Goal: Use online tool/utility: Use online tool/utility

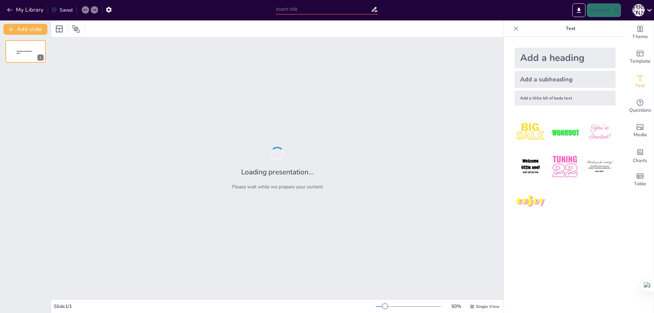
type input "Нормативно-правова база військових питань в [GEOGRAPHIC_DATA]: Основи та законо…"
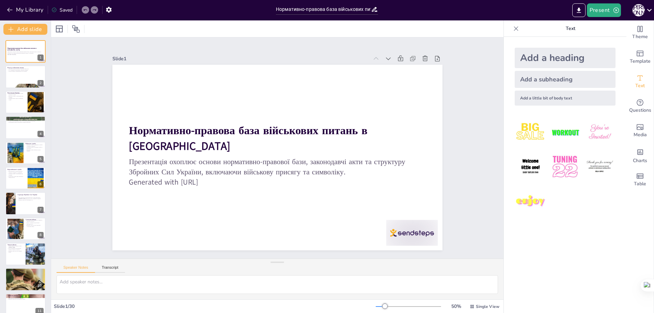
checkbox input "true"
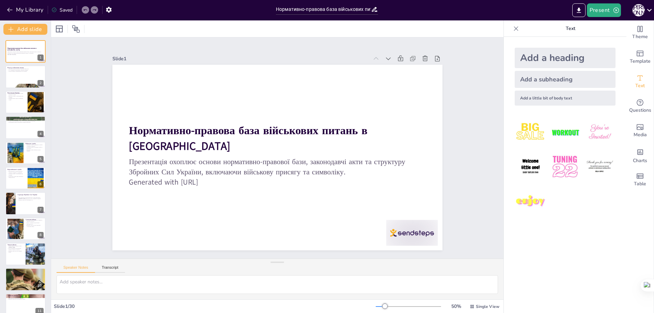
checkbox input "true"
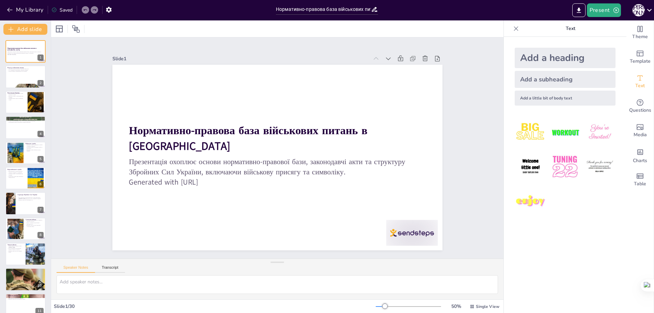
checkbox input "true"
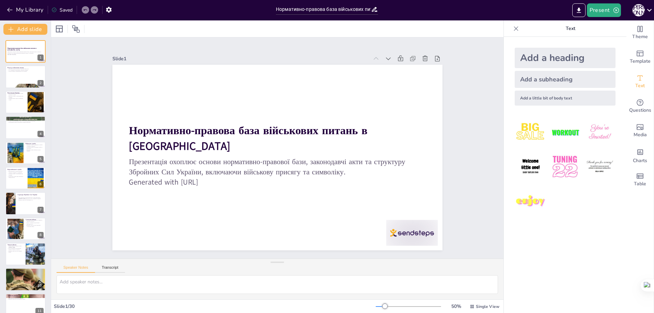
checkbox input "true"
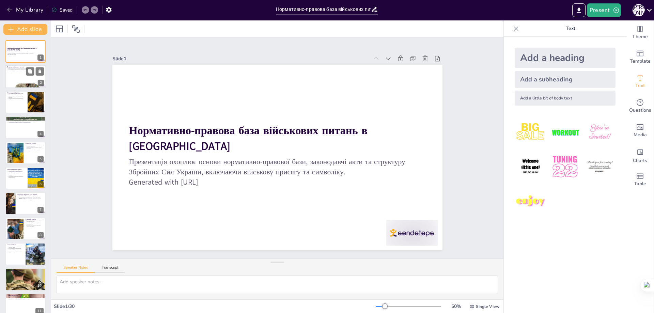
checkbox input "true"
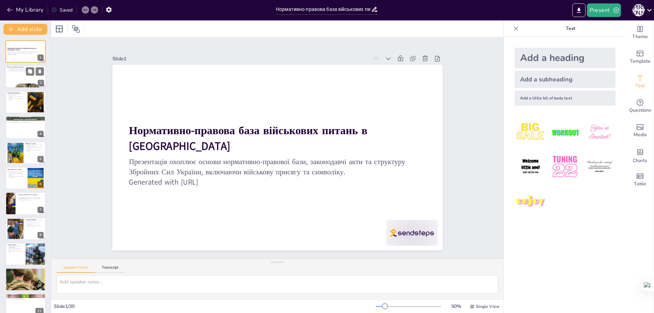
click at [18, 77] on div at bounding box center [25, 76] width 41 height 23
checkbox input "true"
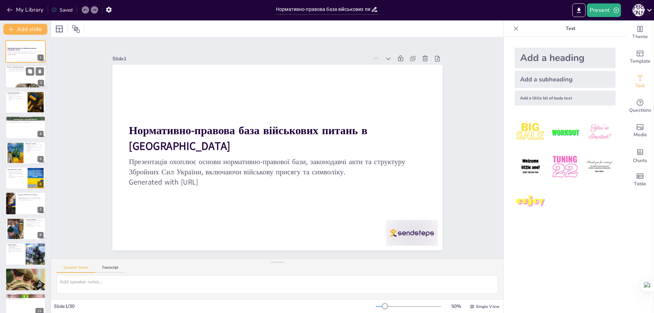
checkbox input "true"
type textarea "Військові питання є комплексною темою, що включає в себе як теоретичні, так і п…"
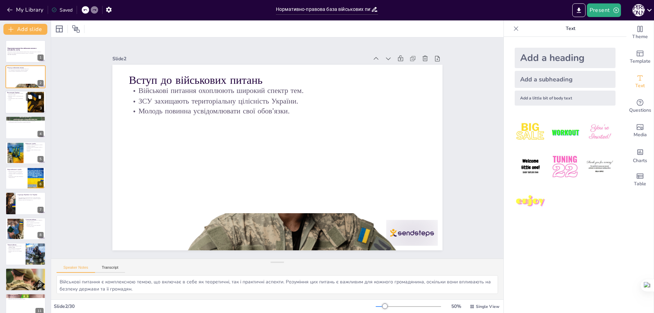
checkbox input "true"
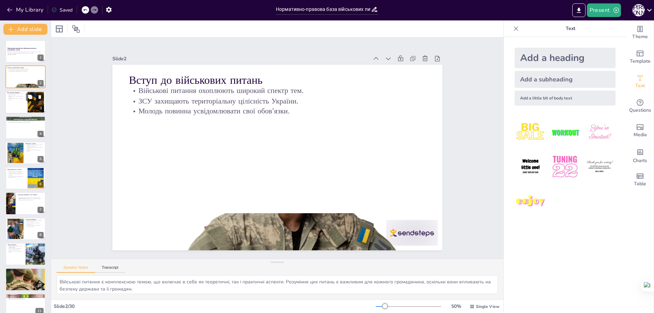
checkbox input "true"
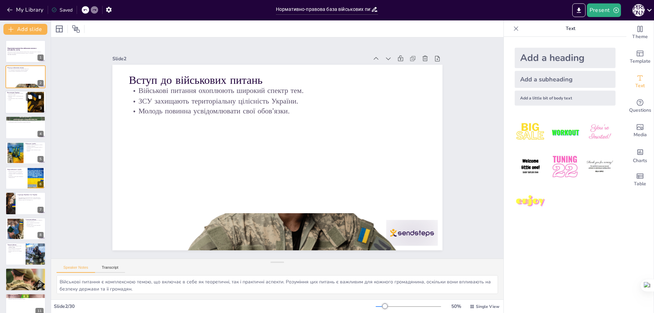
checkbox input "true"
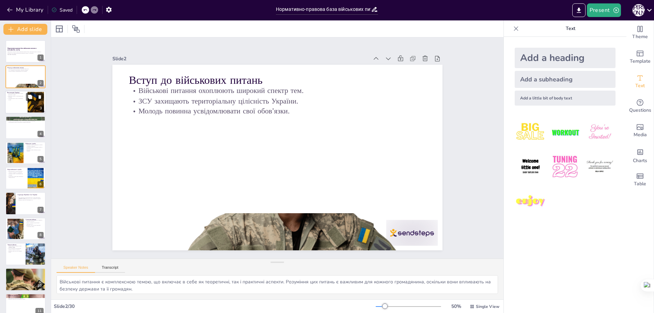
checkbox input "true"
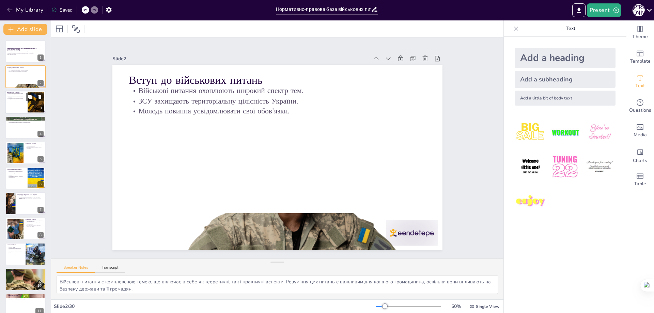
checkbox input "true"
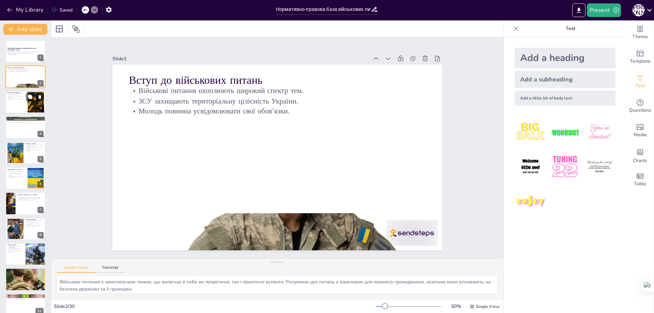
checkbox input "true"
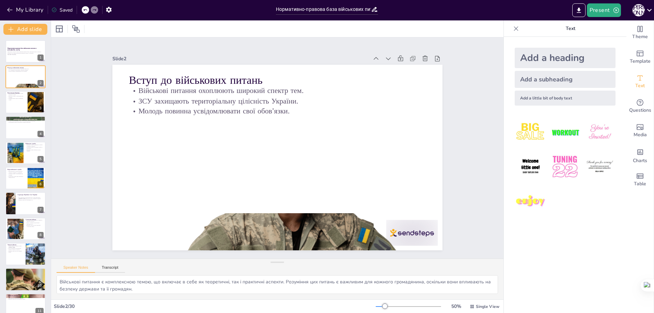
checkbox input "true"
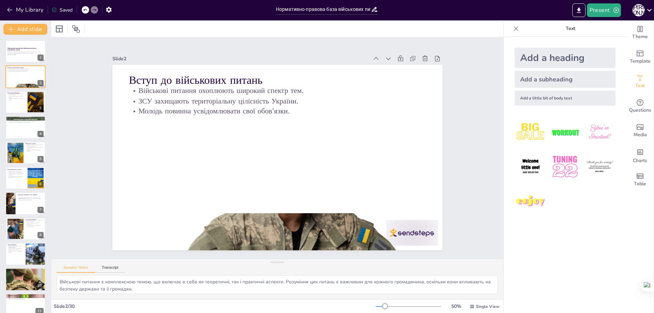
checkbox input "true"
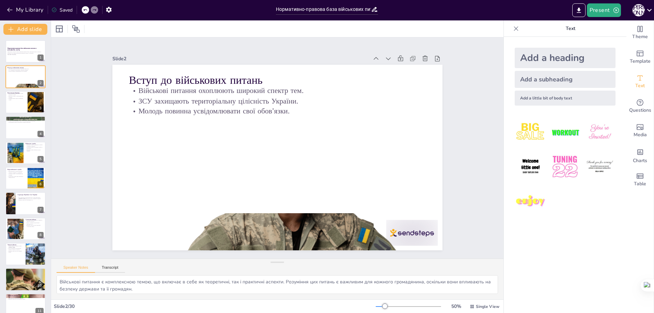
checkbox input "true"
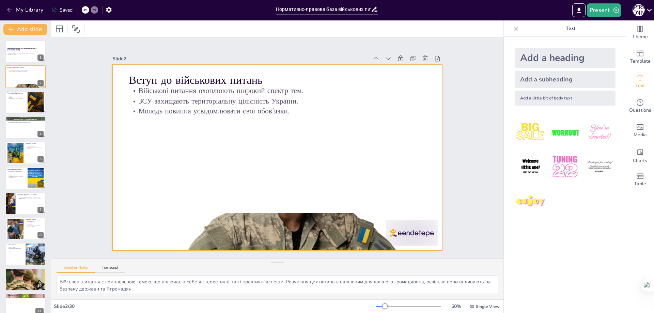
checkbox input "true"
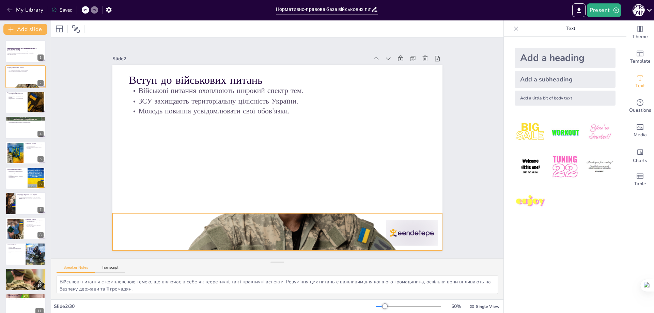
checkbox input "true"
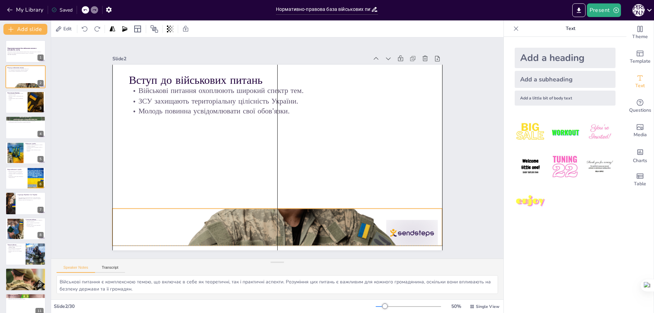
checkbox input "true"
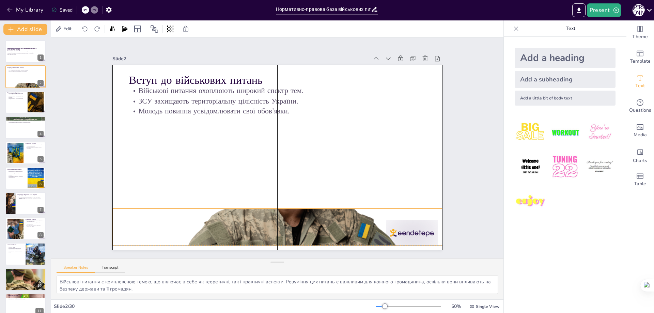
checkbox input "true"
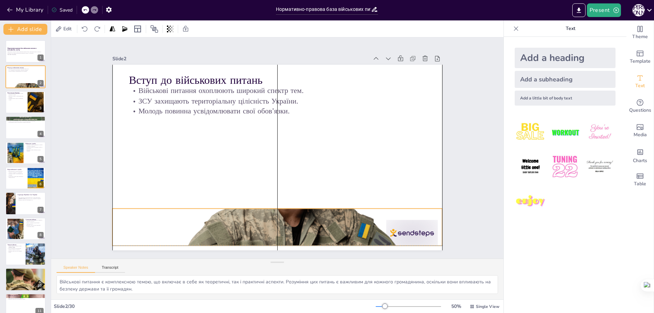
checkbox input "true"
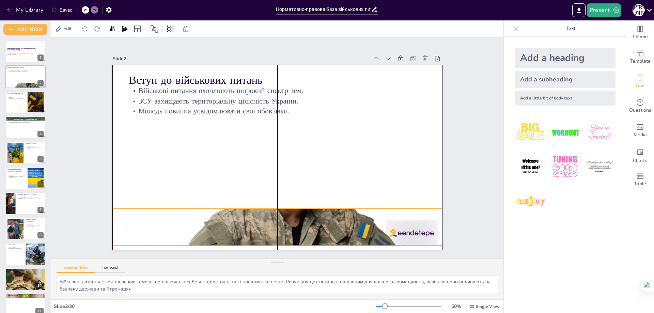
checkbox input "true"
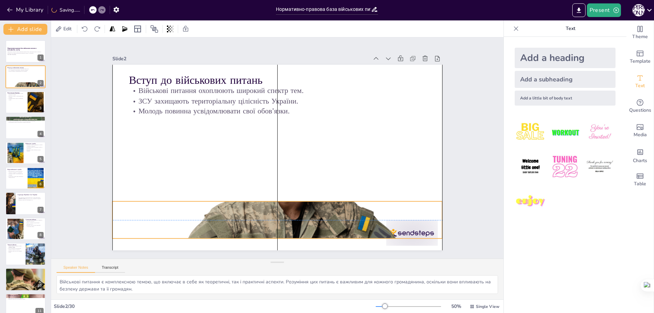
checkbox input "true"
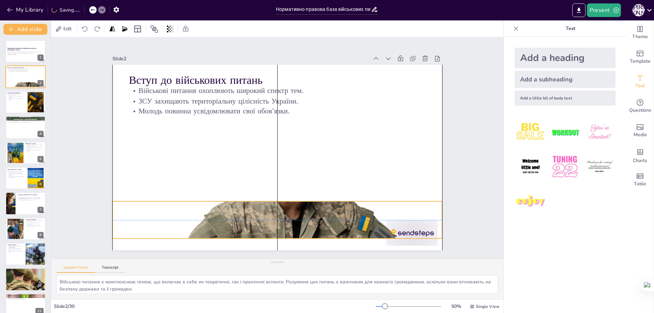
checkbox input "true"
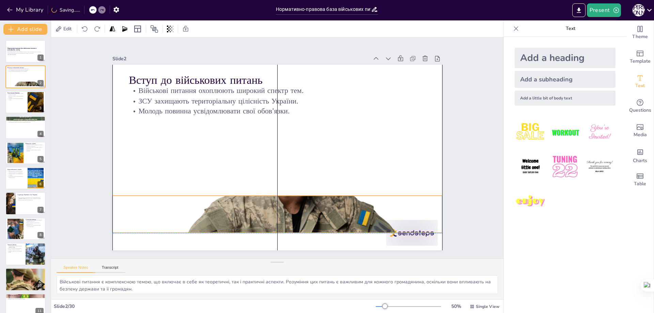
checkbox input "true"
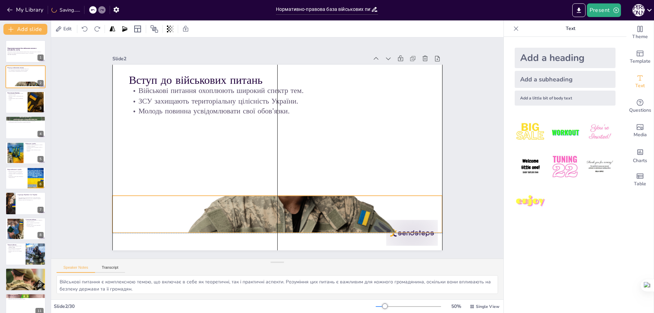
checkbox input "true"
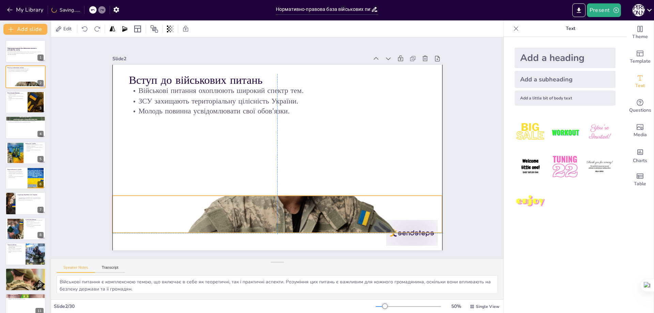
checkbox input "true"
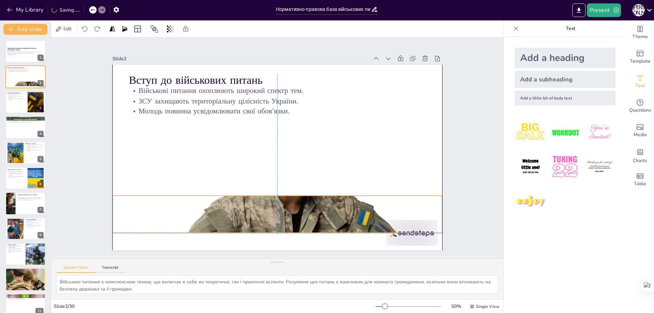
checkbox input "true"
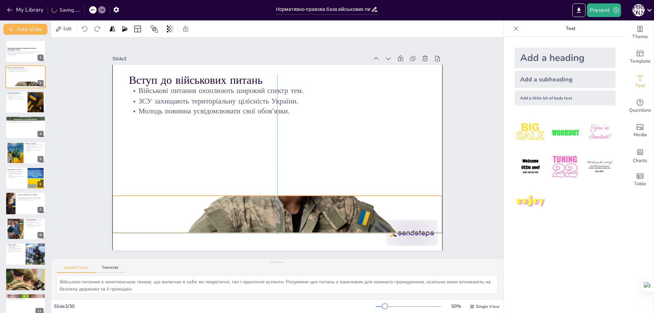
checkbox input "true"
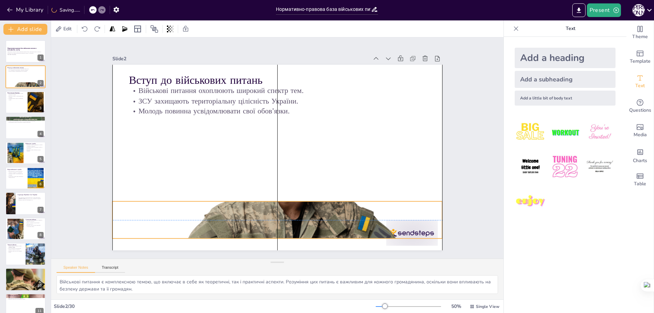
checkbox input "true"
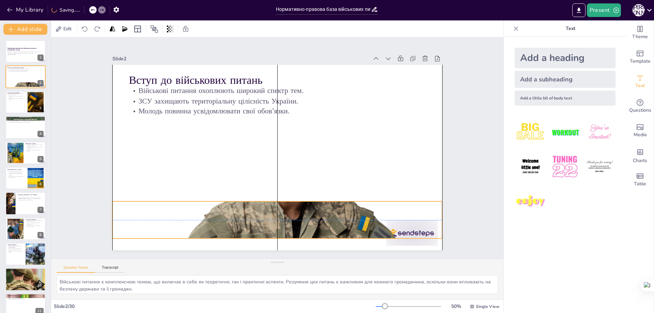
checkbox input "true"
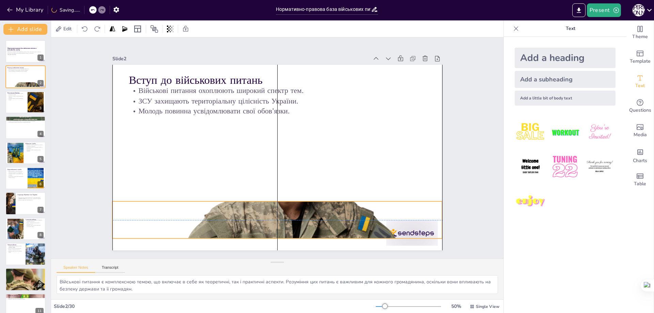
checkbox input "true"
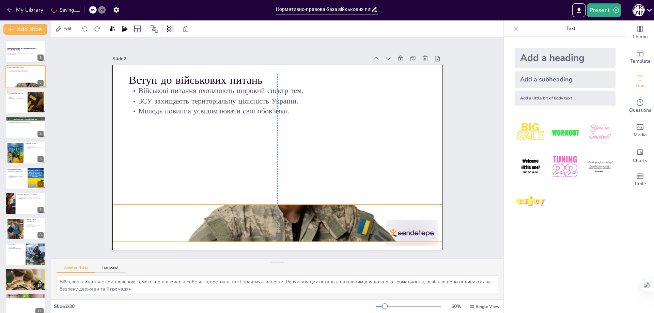
checkbox input "true"
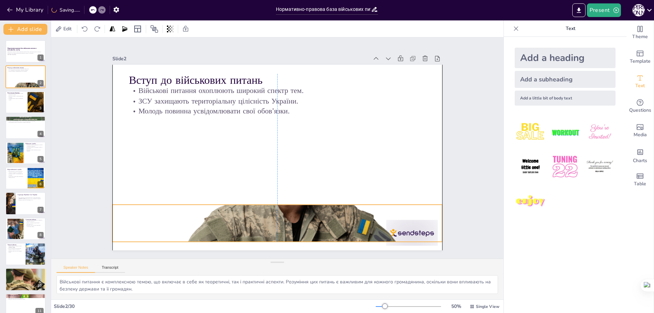
checkbox input "true"
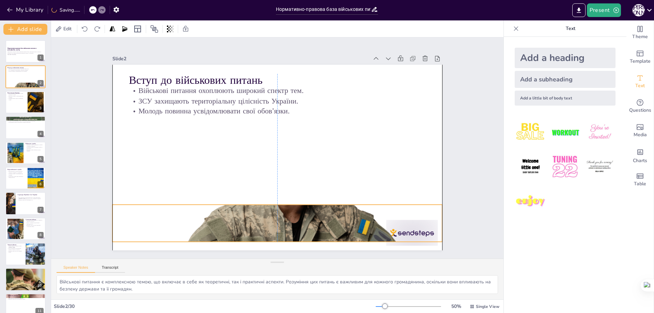
checkbox input "true"
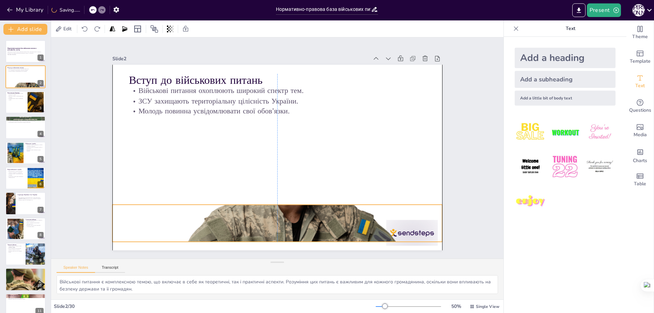
checkbox input "true"
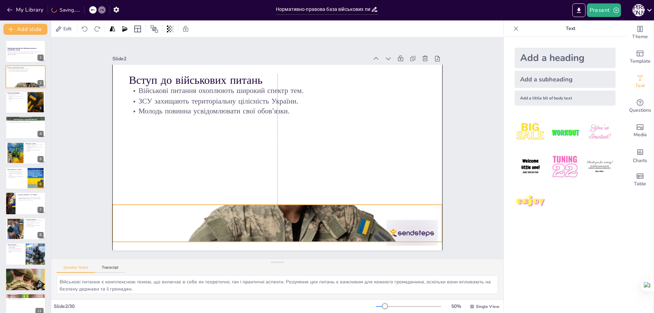
checkbox input "true"
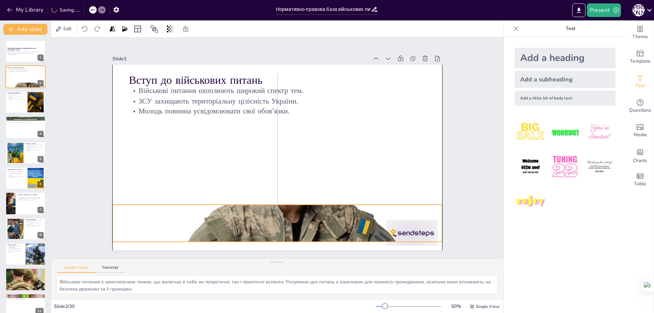
checkbox input "true"
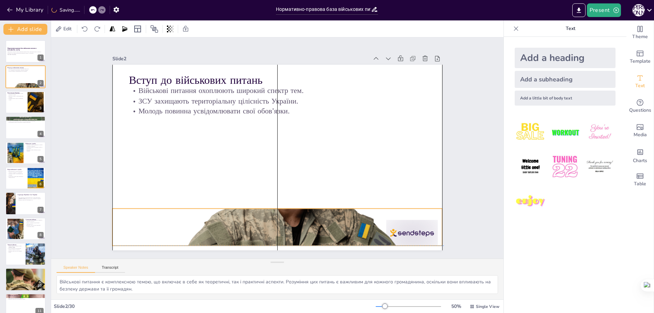
checkbox input "true"
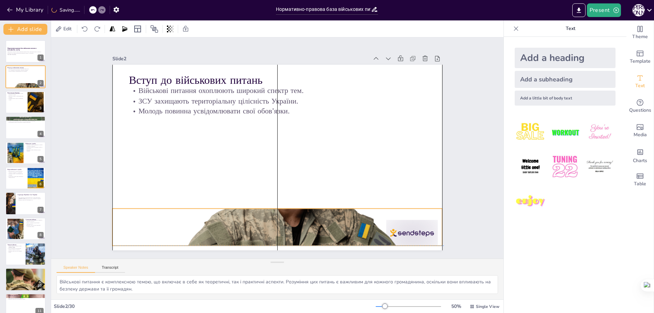
click at [228, 216] on div at bounding box center [277, 227] width 330 height 271
checkbox input "true"
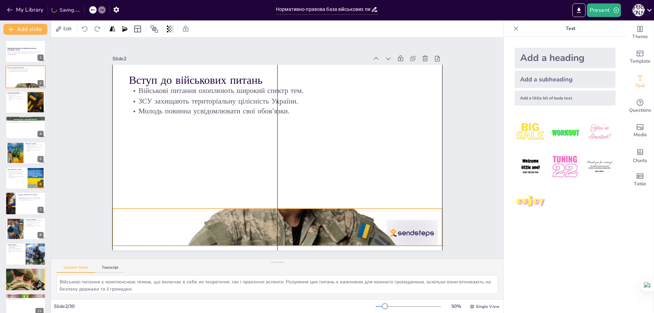
checkbox input "true"
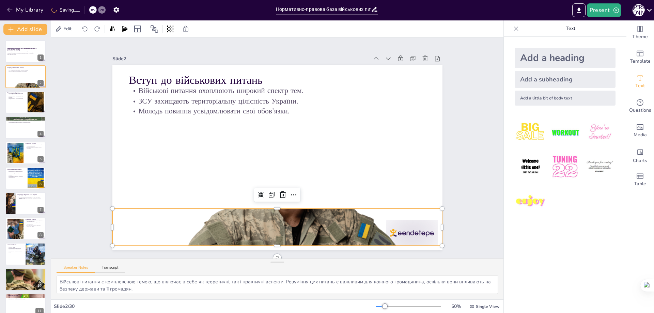
checkbox input "true"
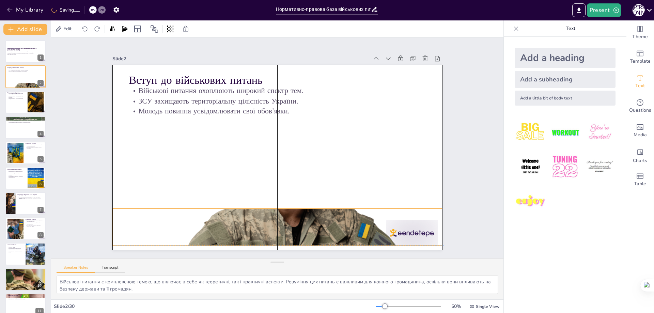
click at [419, 236] on div at bounding box center [245, 220] width 412 height 382
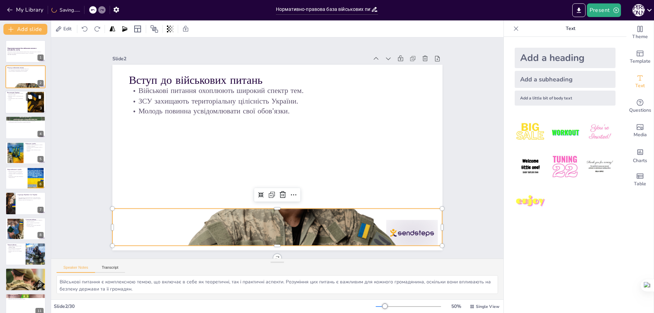
click at [20, 108] on div at bounding box center [25, 102] width 41 height 23
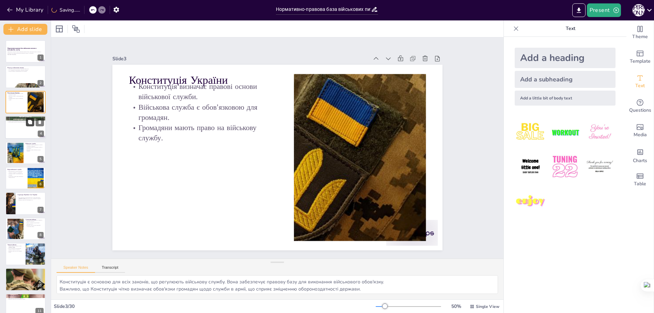
click at [29, 120] on icon at bounding box center [30, 122] width 5 height 5
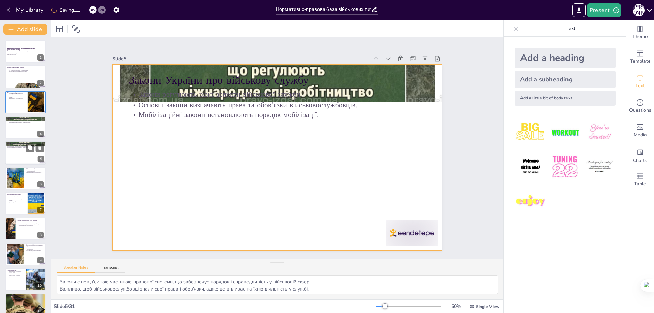
click at [34, 156] on div at bounding box center [25, 152] width 41 height 23
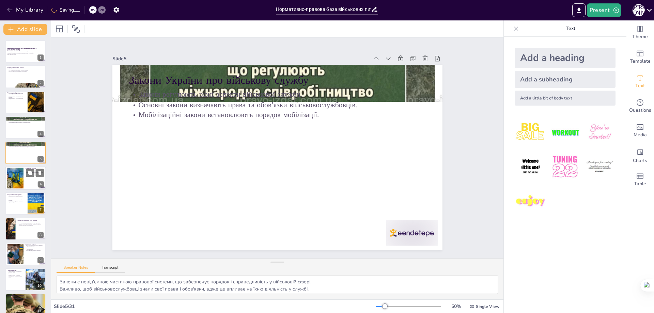
click at [28, 182] on div at bounding box center [25, 178] width 41 height 23
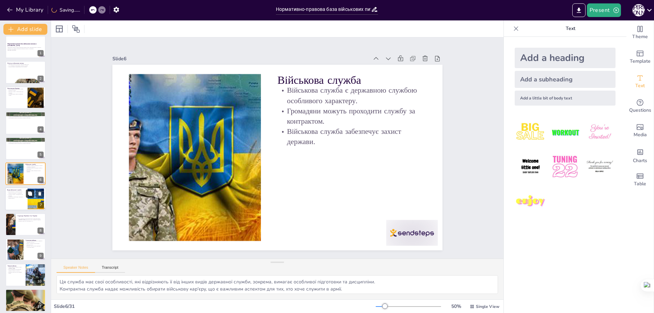
click at [31, 196] on icon at bounding box center [30, 193] width 4 height 4
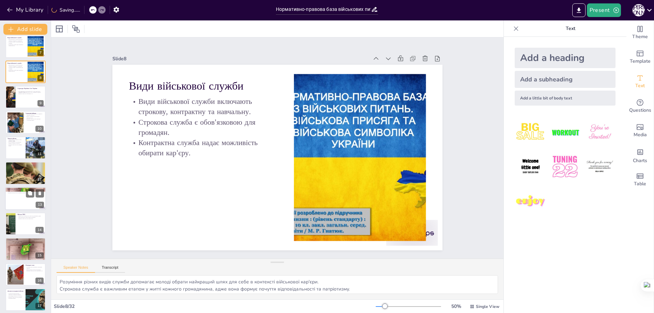
click at [32, 209] on div at bounding box center [25, 198] width 41 height 23
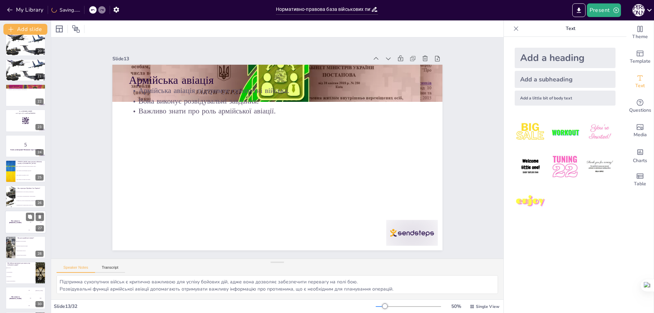
click at [28, 224] on div "200 Jaap" at bounding box center [36, 221] width 20 height 7
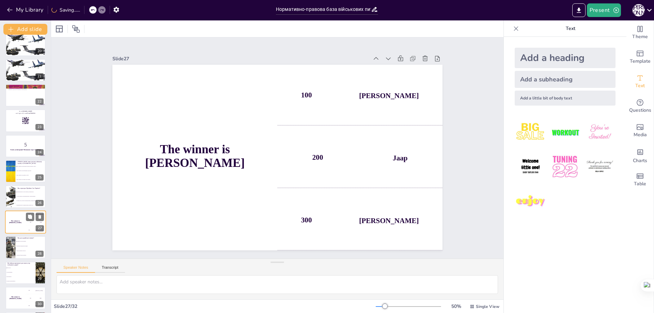
scroll to position [536, 0]
